Goal: Task Accomplishment & Management: Manage account settings

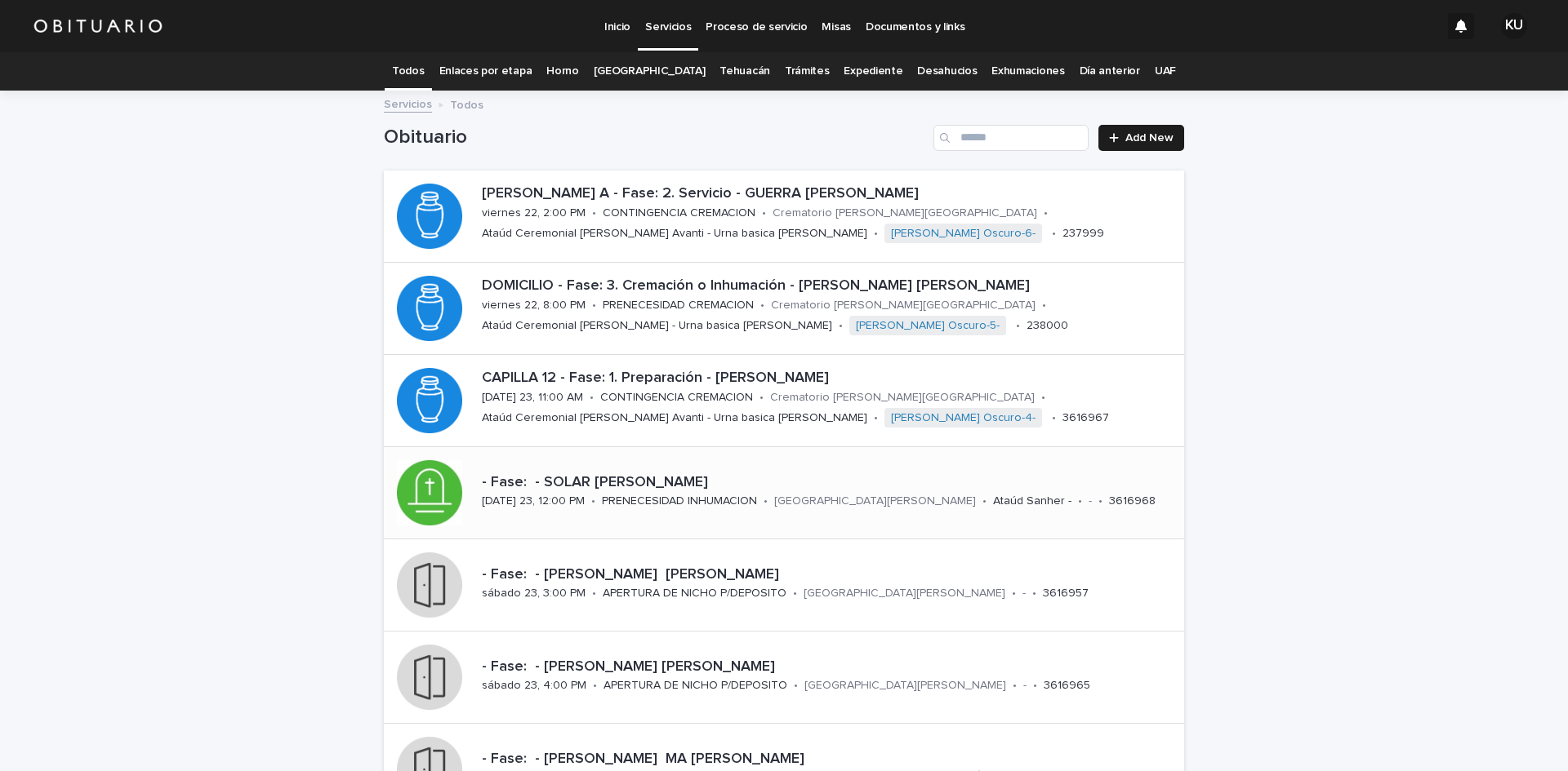
click at [853, 474] on p "- Fase: - SOLAR [PERSON_NAME]" at bounding box center [829, 483] width 696 height 18
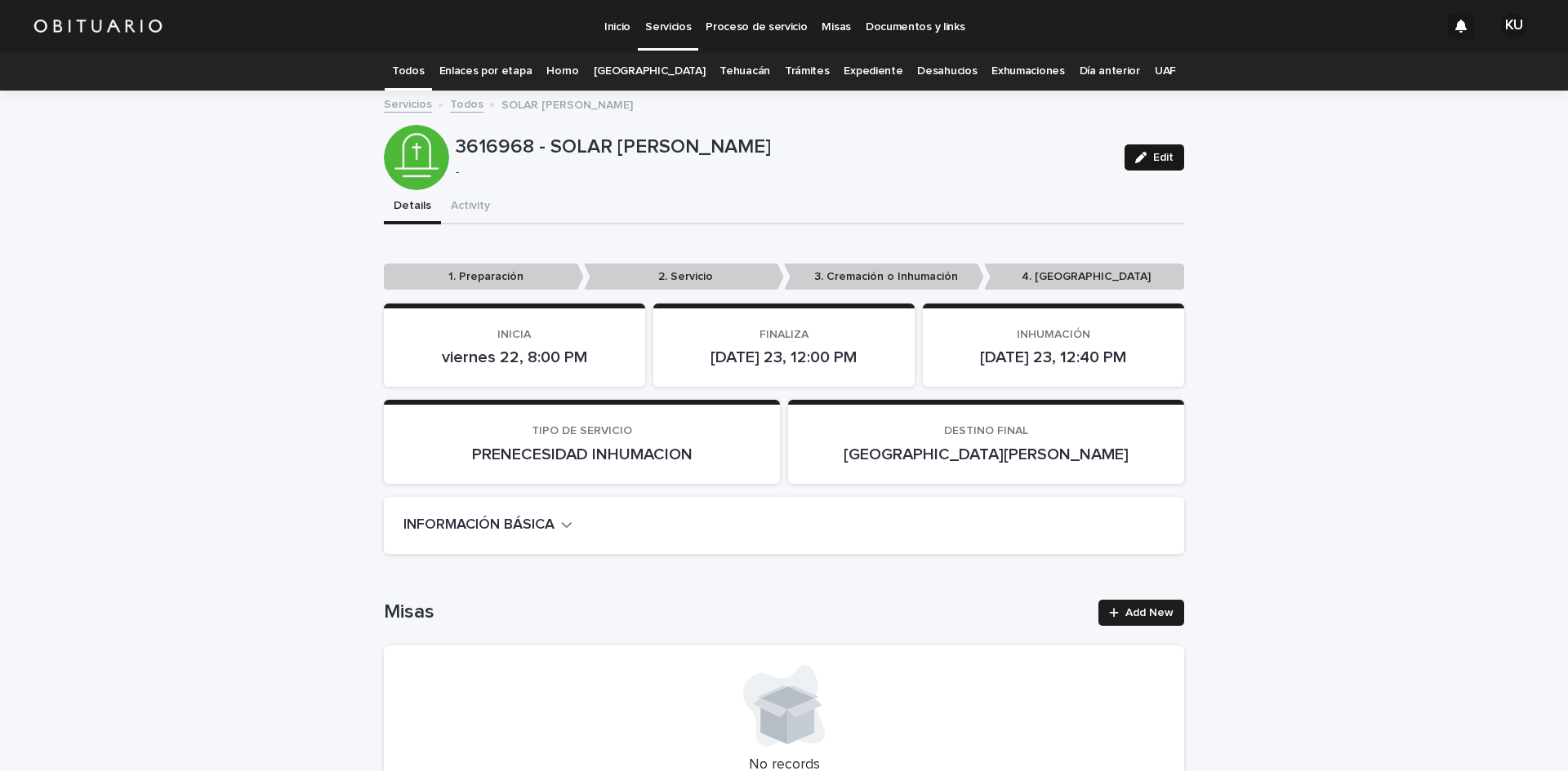
click at [1162, 152] on span "Edit" at bounding box center [1162, 158] width 21 height 12
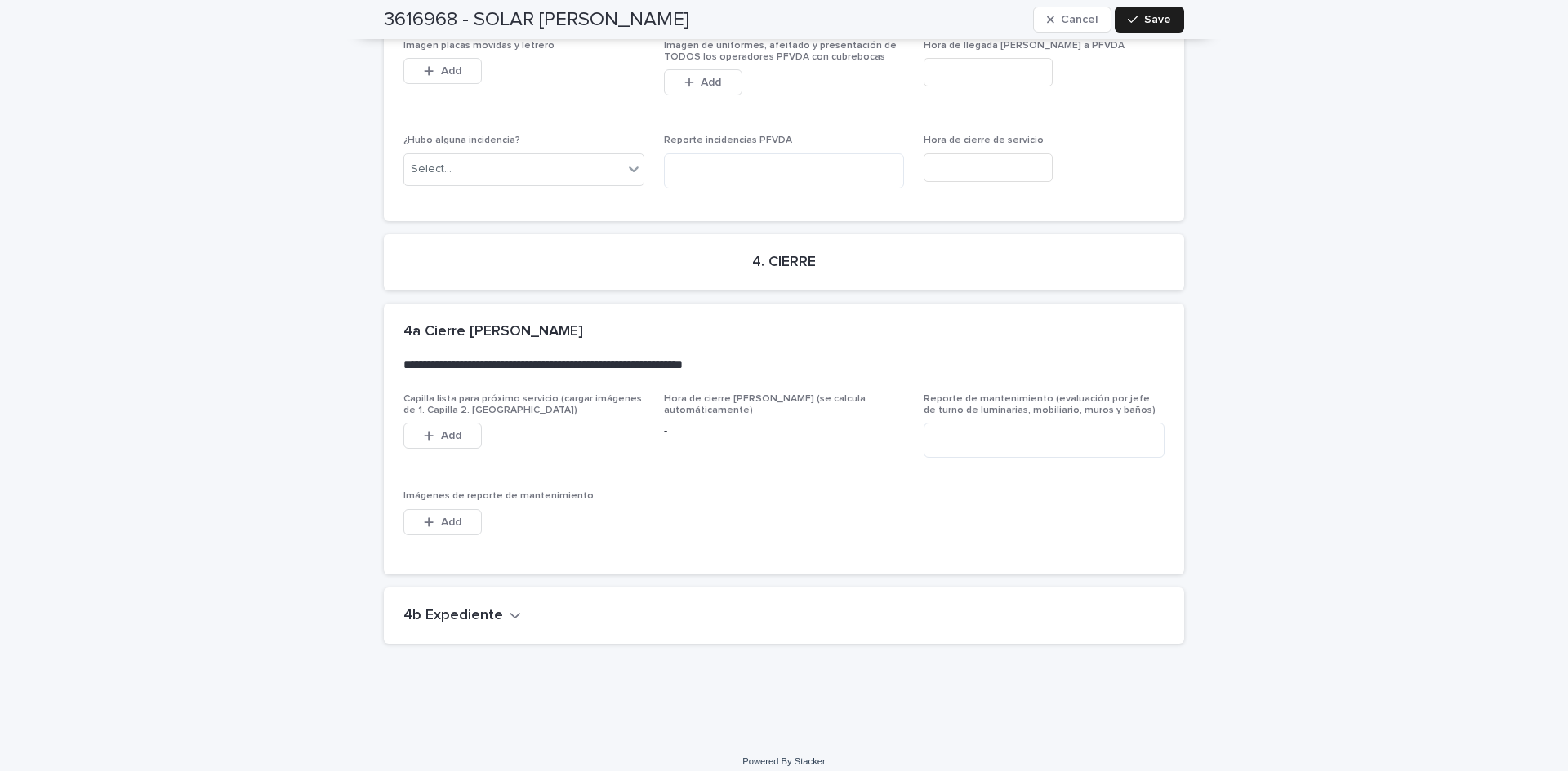
click at [510, 608] on icon "button" at bounding box center [516, 615] width 12 height 15
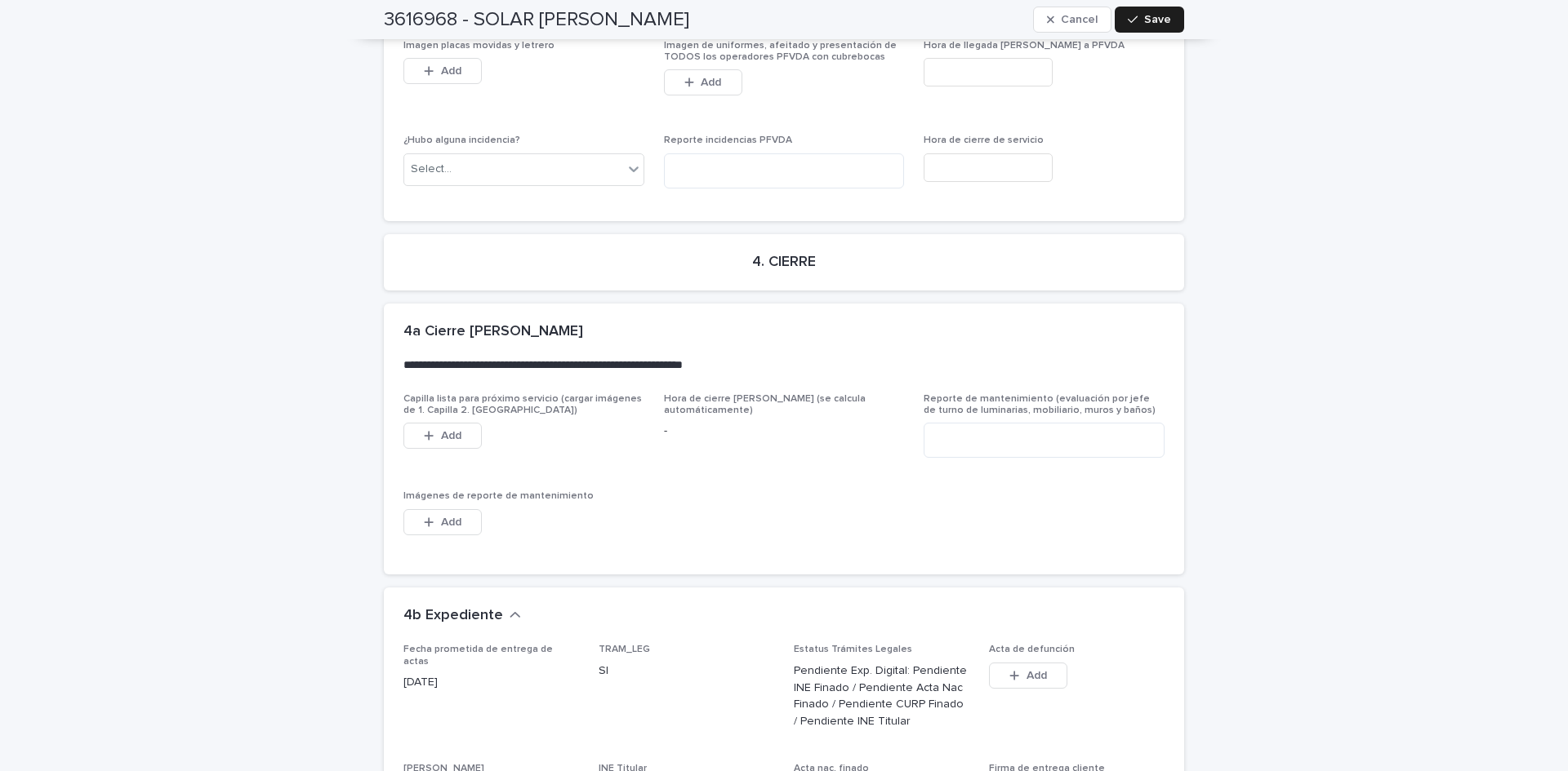
scroll to position [4451, 0]
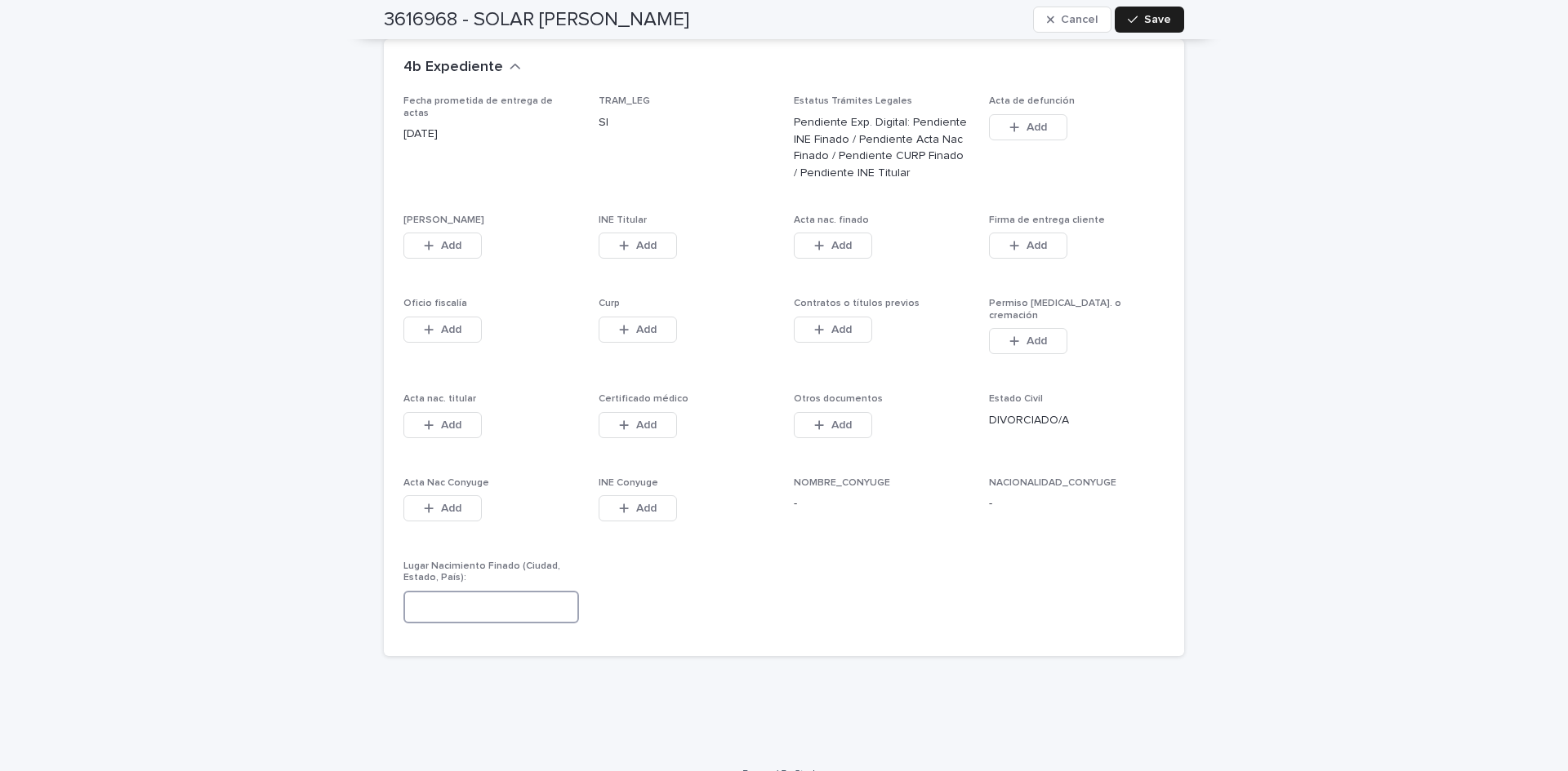
click at [530, 591] on input at bounding box center [491, 607] width 176 height 32
type input "**********"
click at [1146, 15] on span "Save" at bounding box center [1156, 20] width 27 height 12
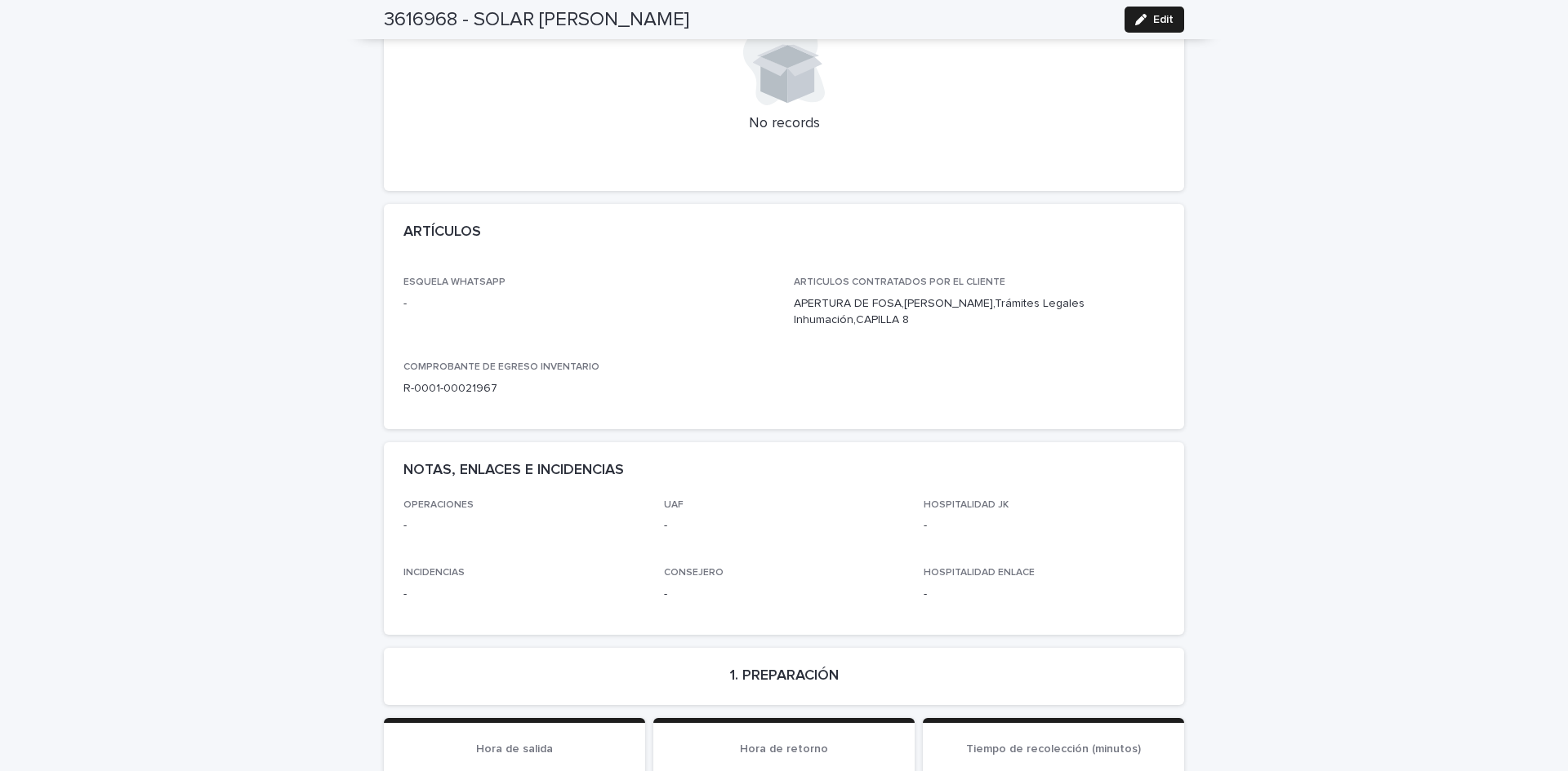
scroll to position [0, 0]
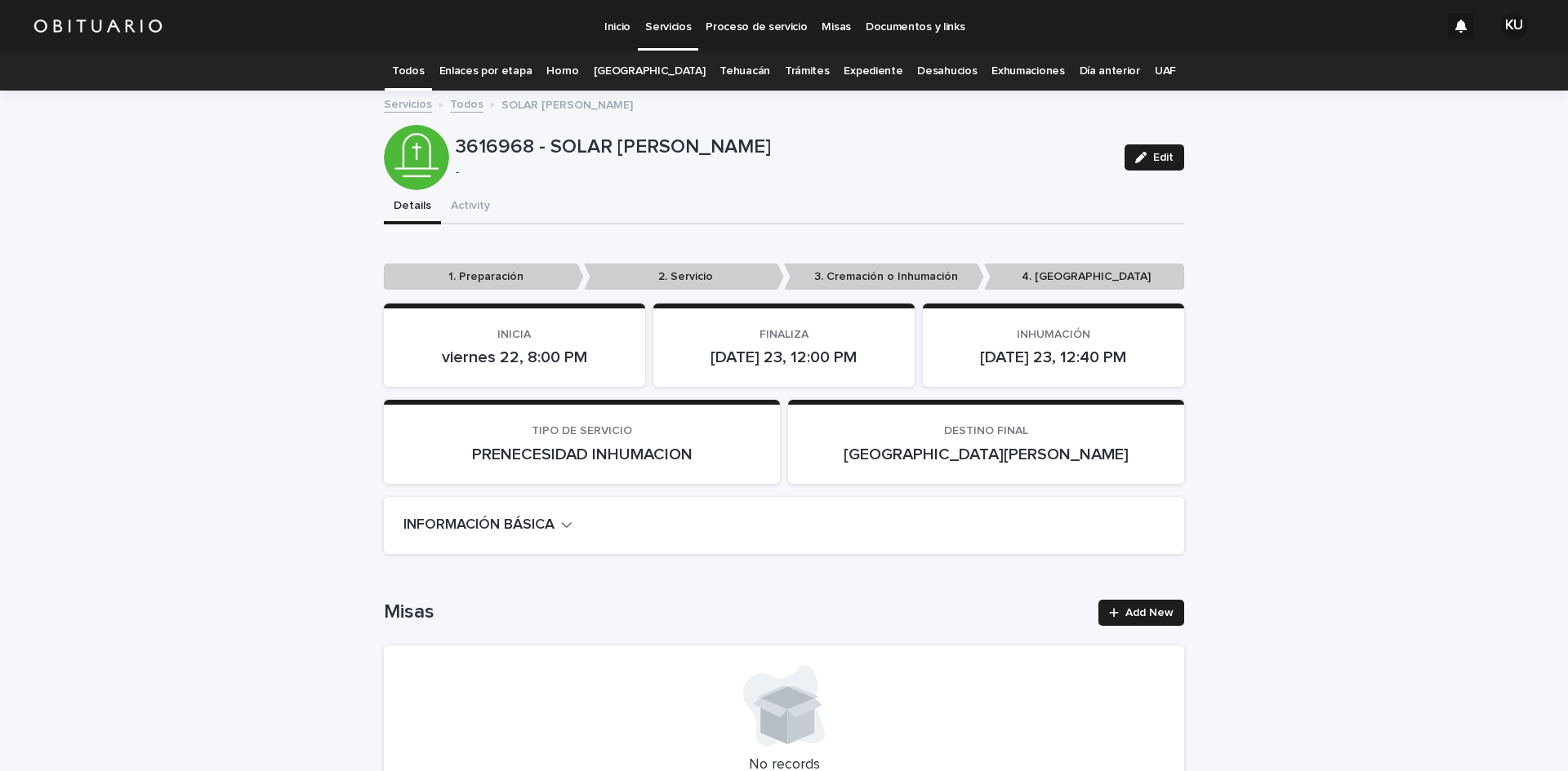
click at [670, 24] on p "Servicios" at bounding box center [667, 17] width 46 height 34
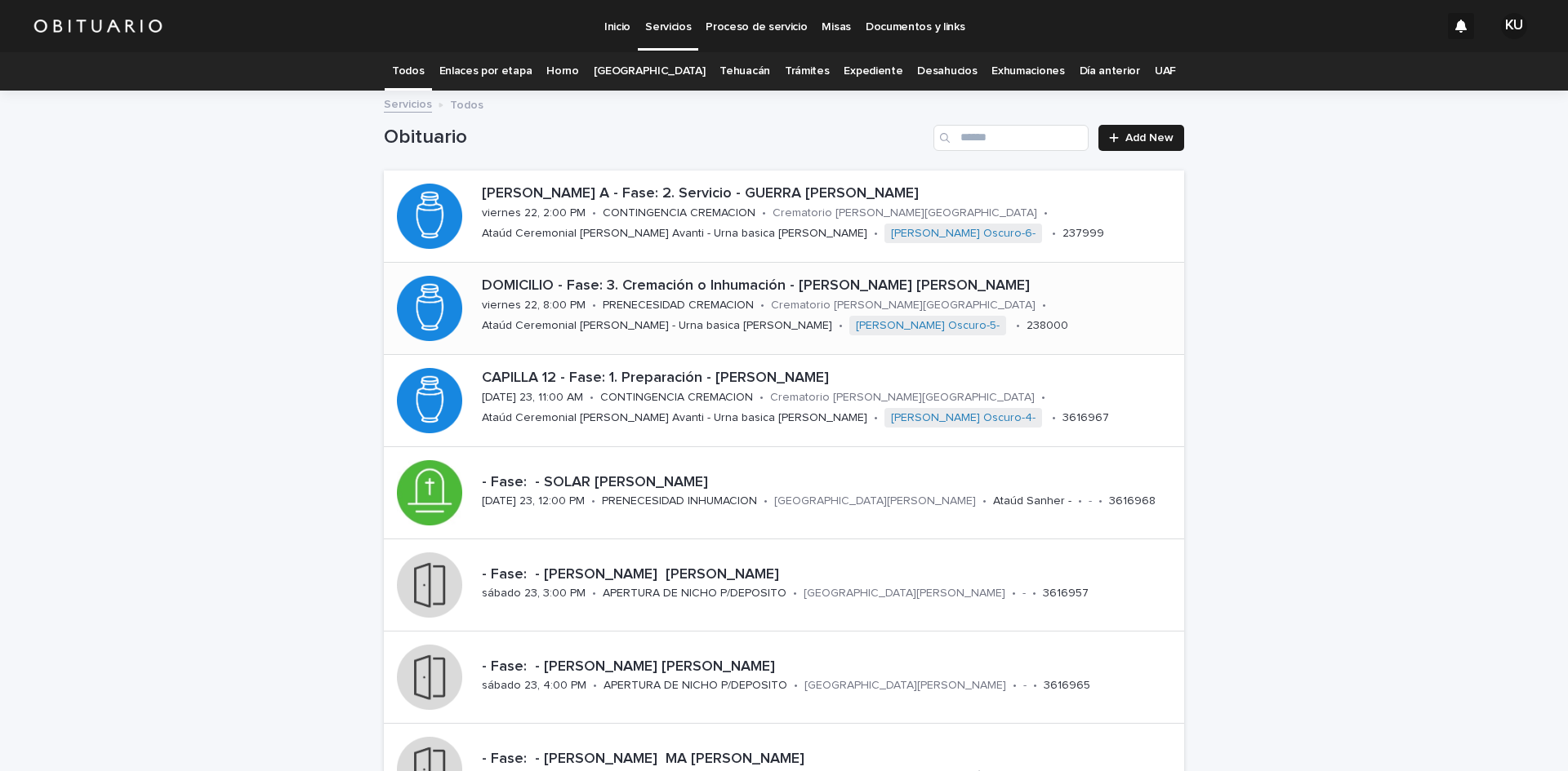
click at [997, 312] on div "DOMICILIO - Fase: 3. Cremación o Inhumación - [PERSON_NAME] [PERSON_NAME][DATE]…" at bounding box center [829, 308] width 708 height 75
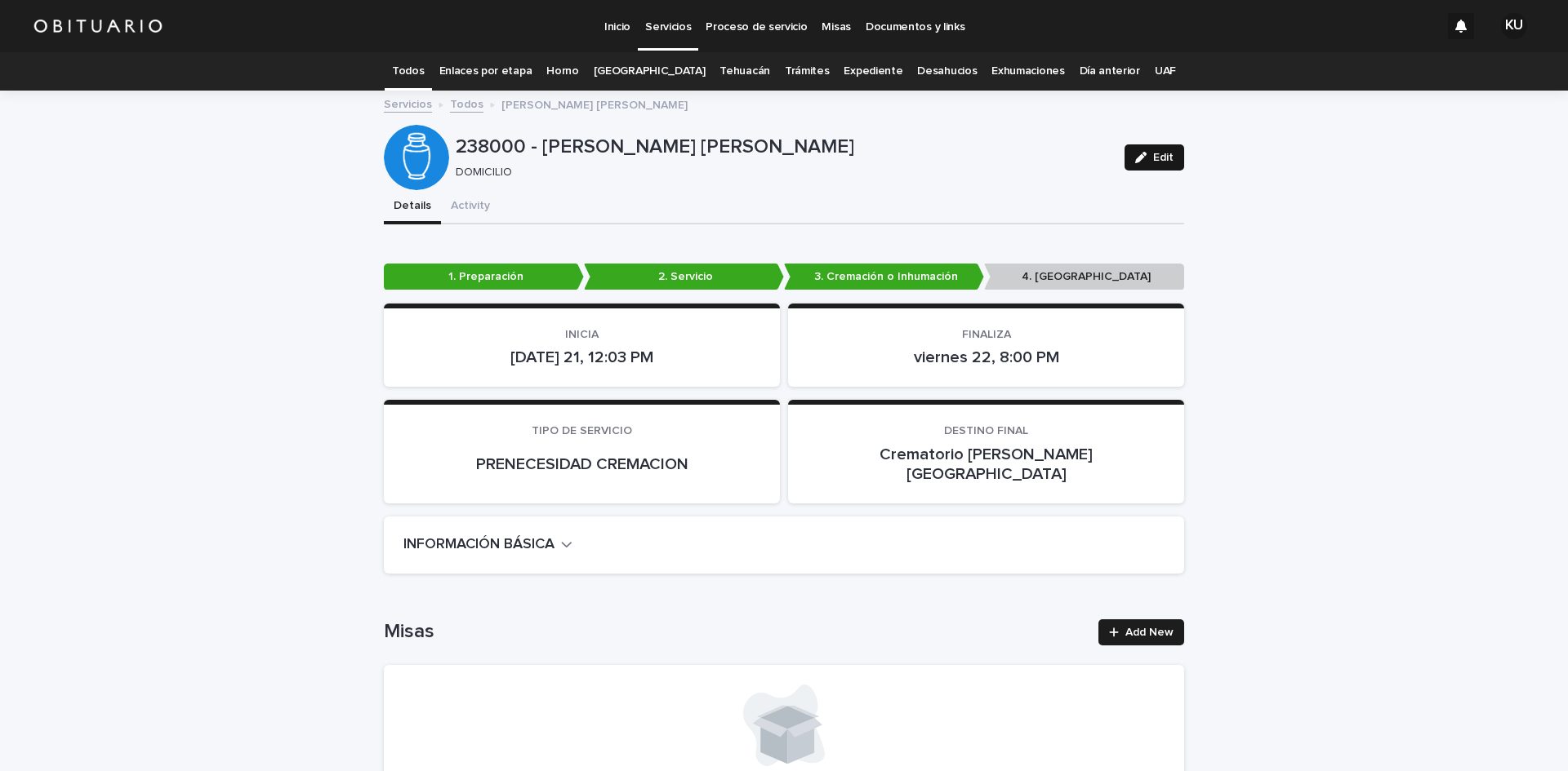
click at [1167, 162] on button "Edit" at bounding box center [1153, 157] width 60 height 27
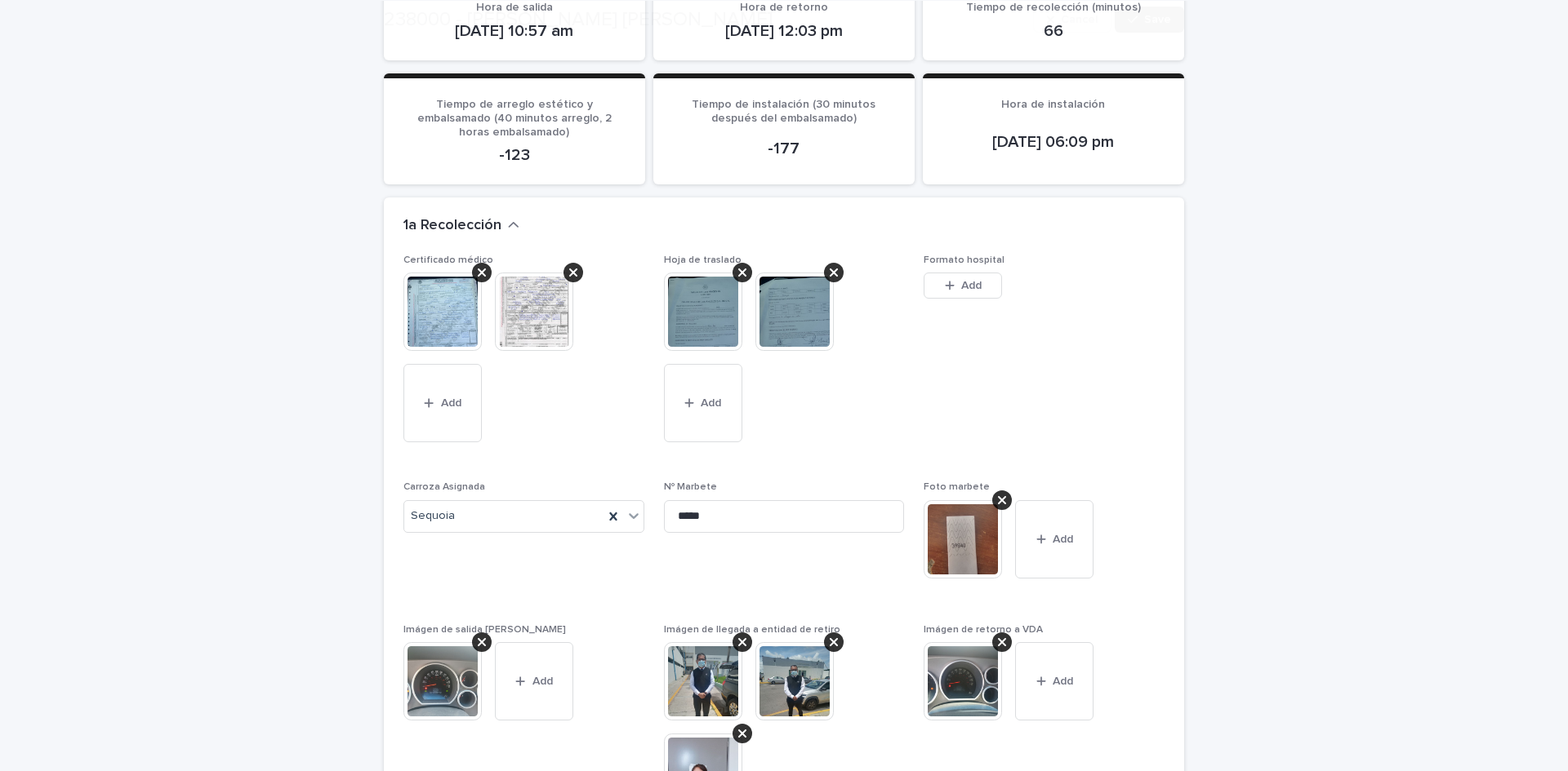
scroll to position [3955, 0]
